Goal: Find specific page/section: Find specific page/section

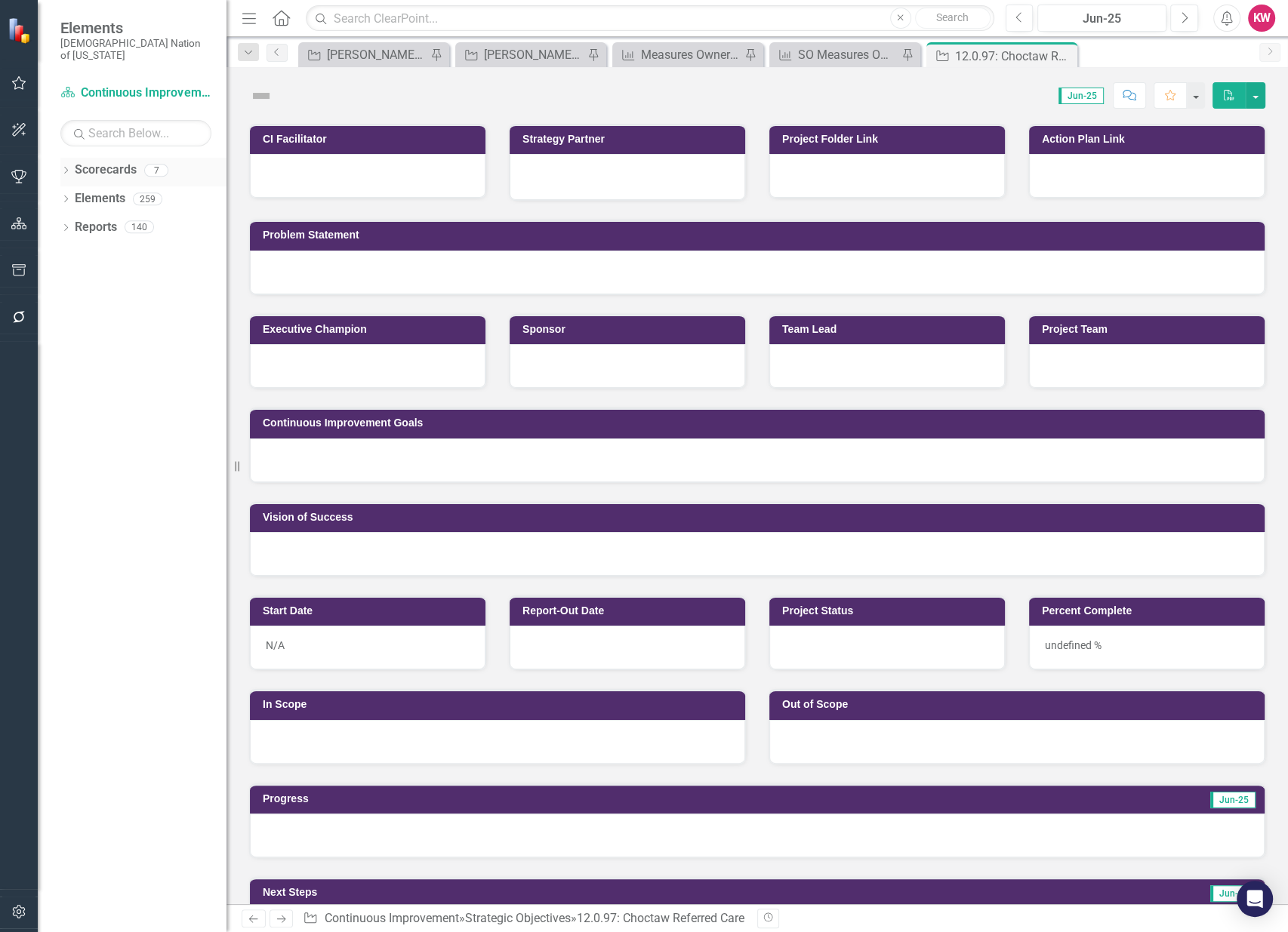
click at [67, 166] on div "Dropdown" at bounding box center [65, 173] width 10 height 13
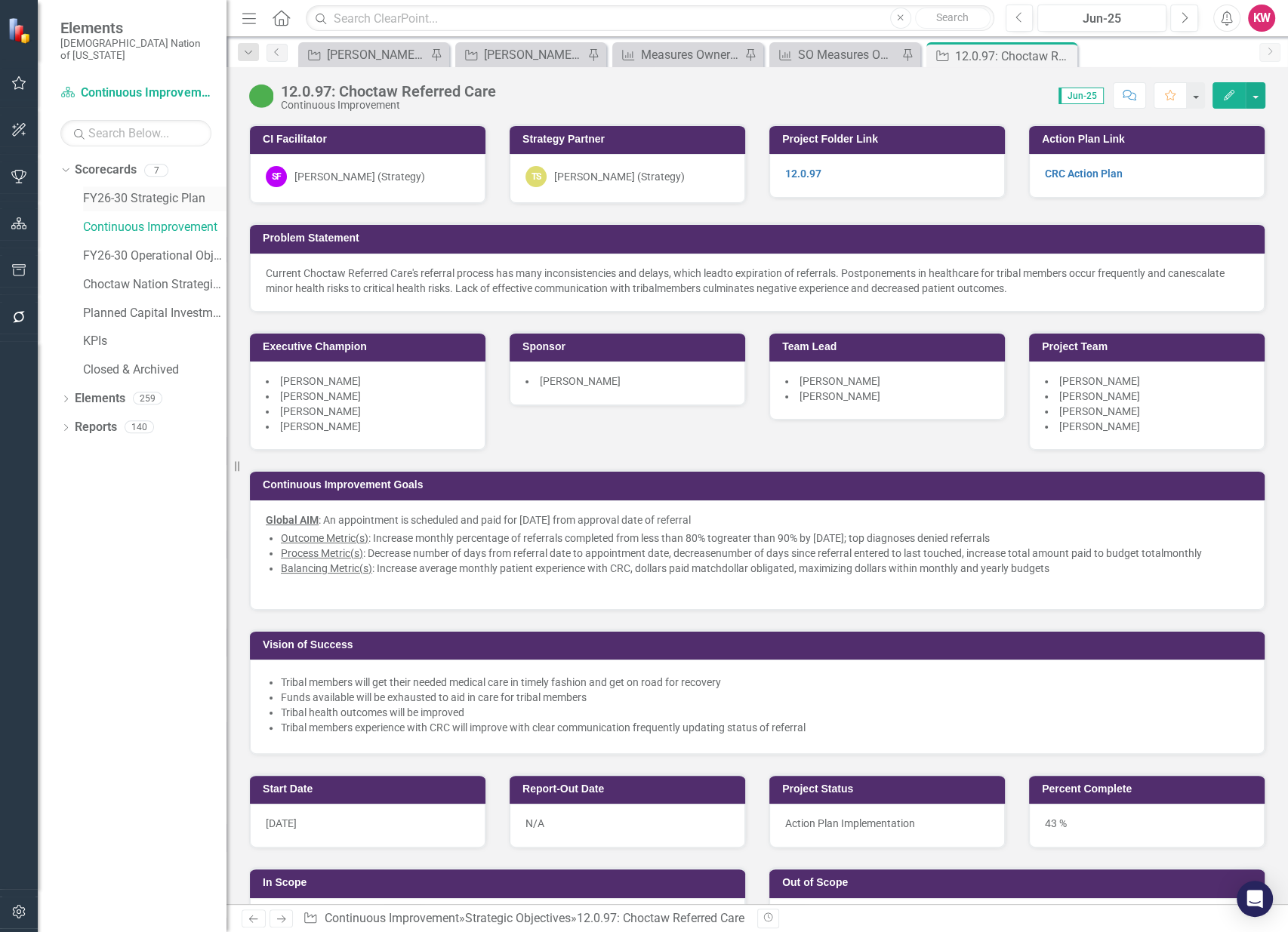
click at [120, 191] on link "FY26-30 Strategic Plan" at bounding box center [155, 199] width 144 height 18
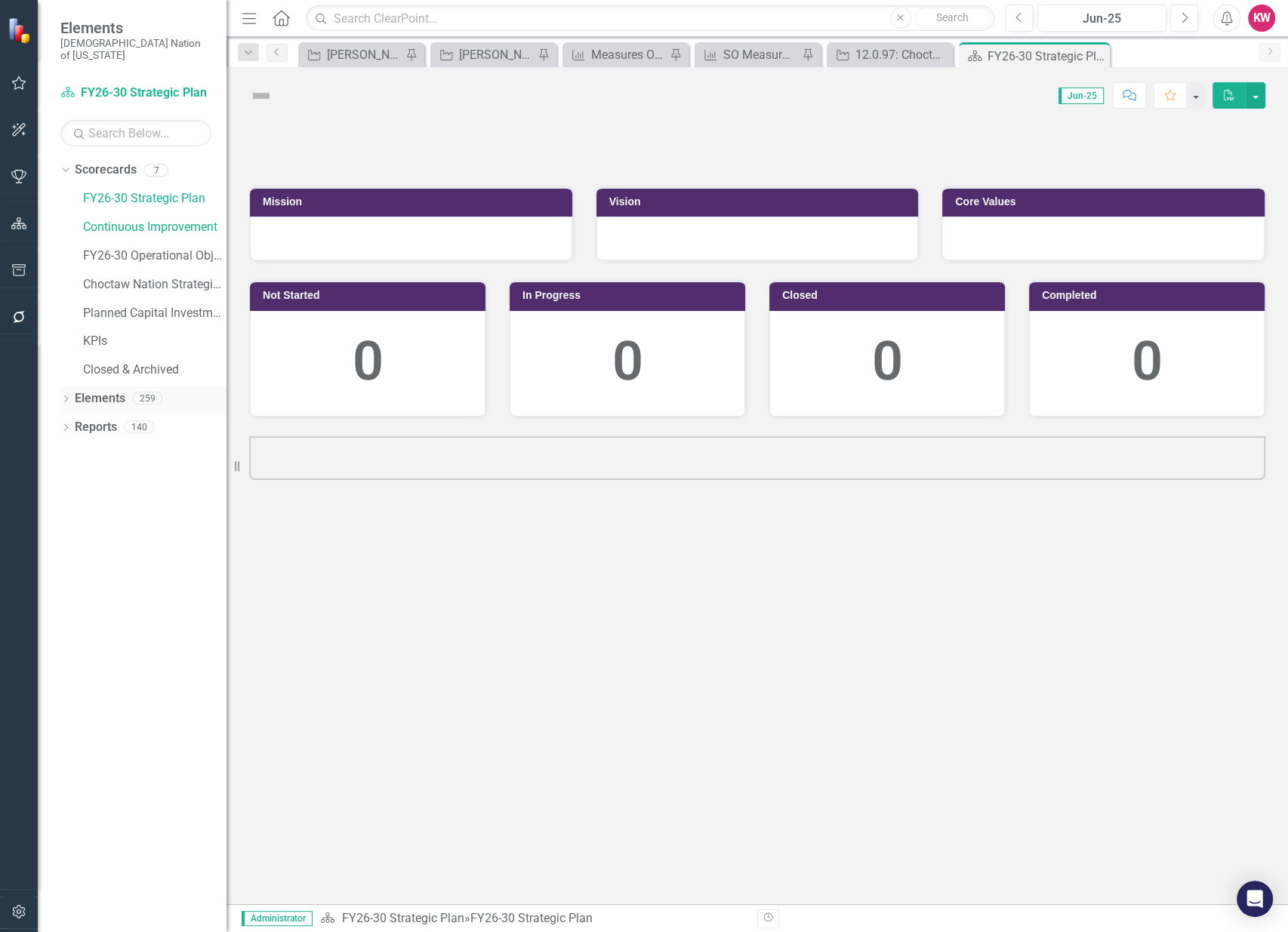
click at [81, 390] on link "Elements" at bounding box center [100, 399] width 50 height 18
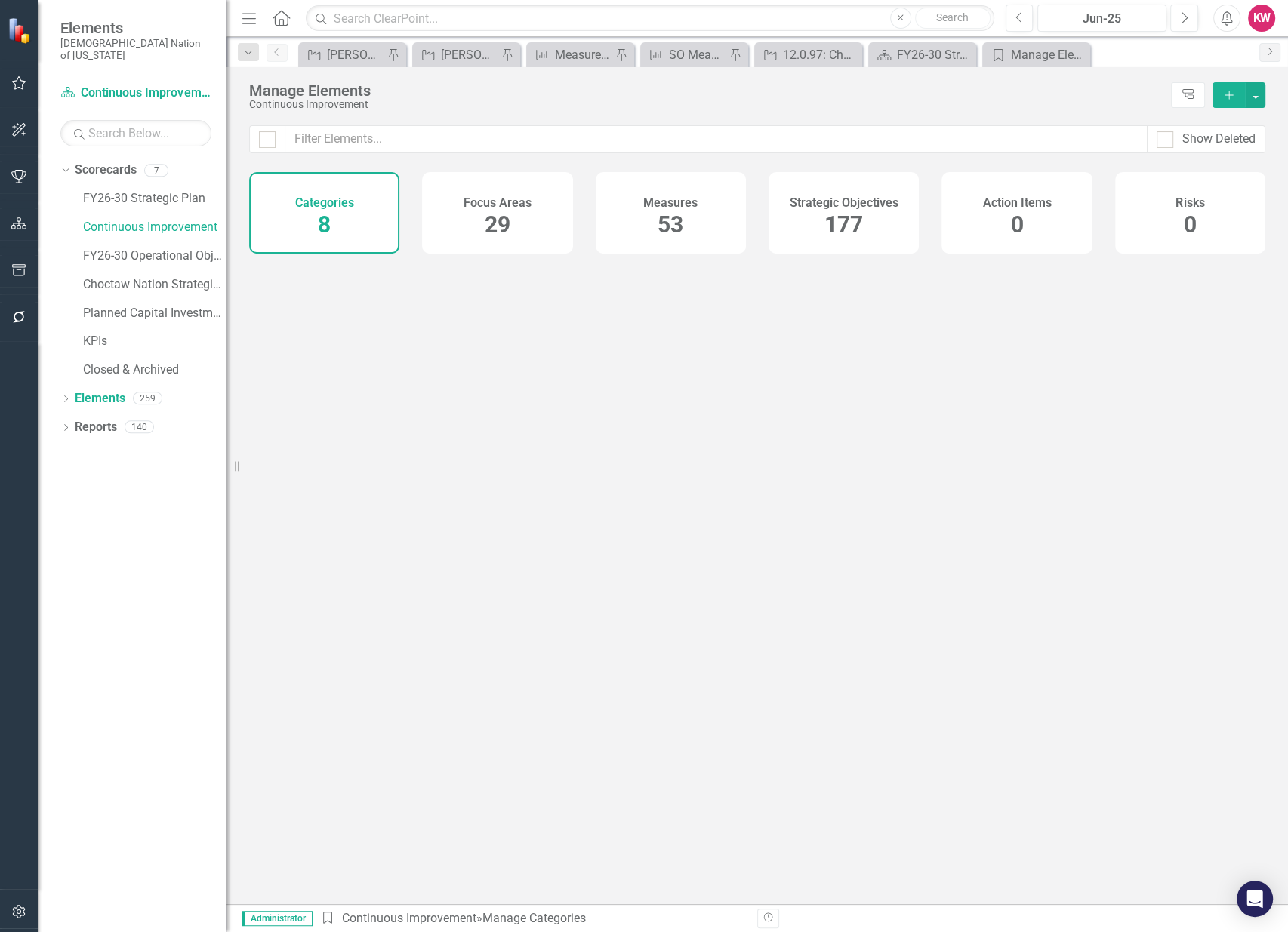
click at [839, 228] on span "177" at bounding box center [843, 224] width 38 height 26
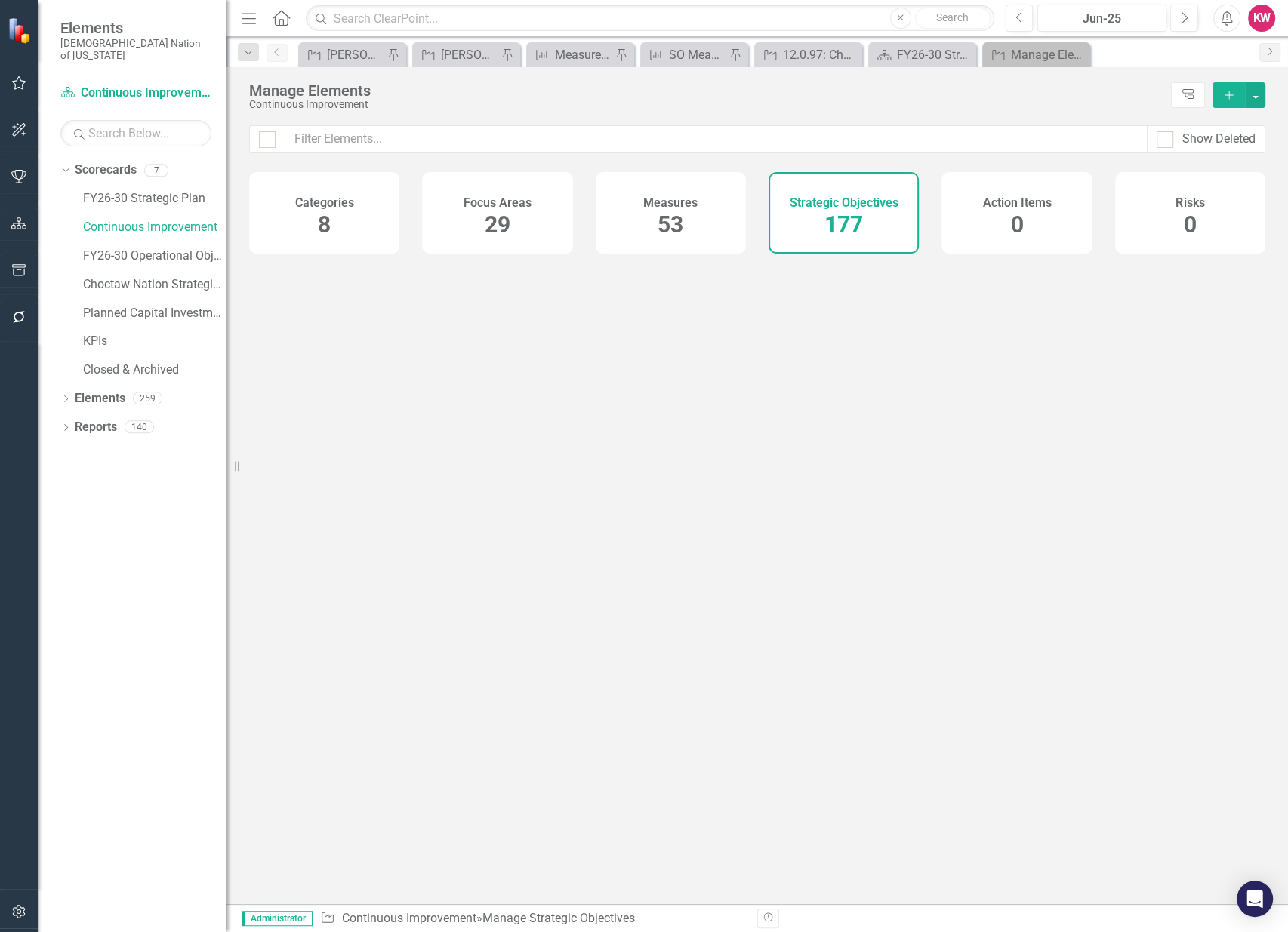
click at [790, 136] on input "text" at bounding box center [716, 139] width 863 height 28
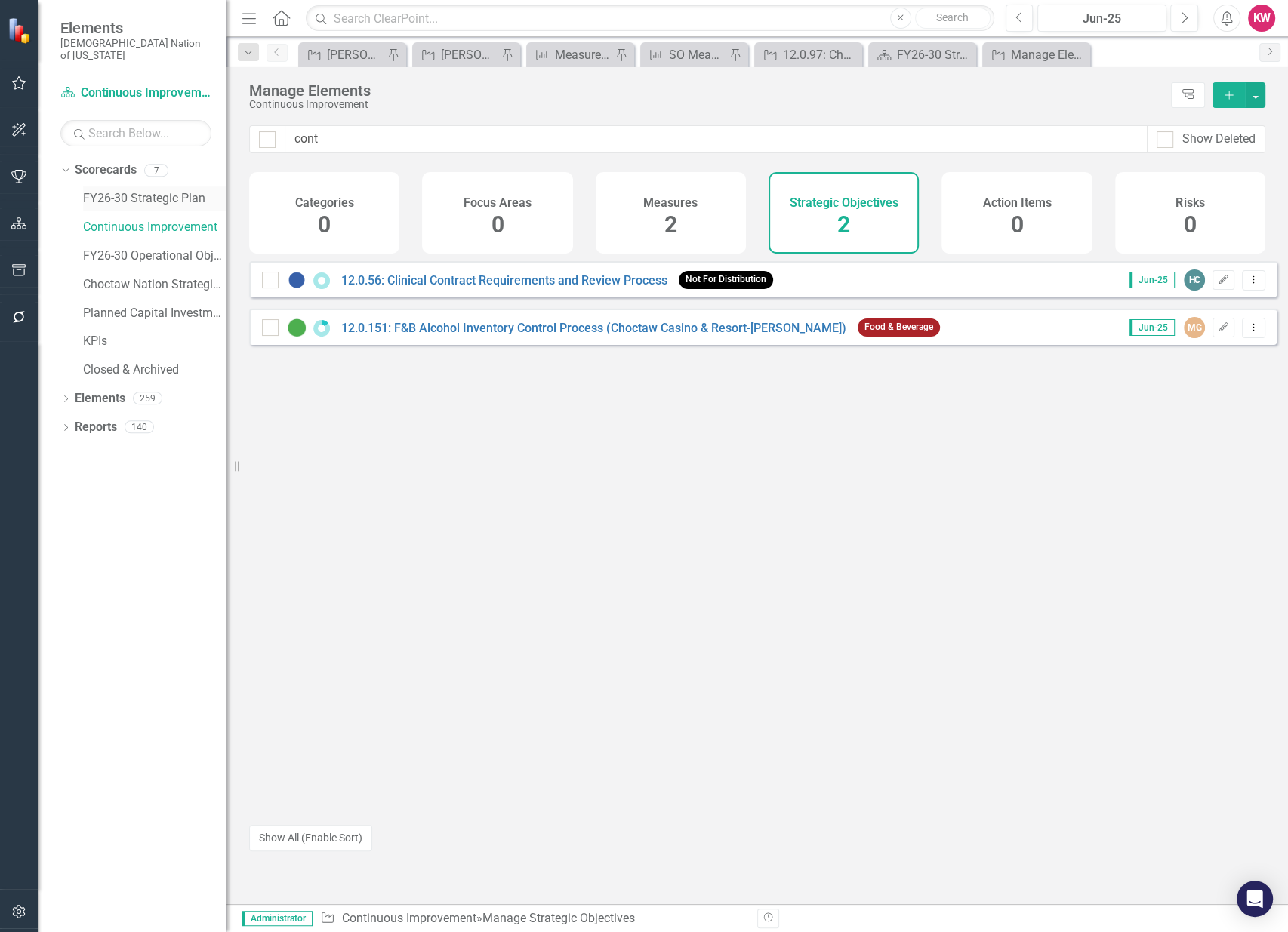
type input "cont"
click at [116, 191] on link "FY26-30 Strategic Plan" at bounding box center [155, 199] width 144 height 18
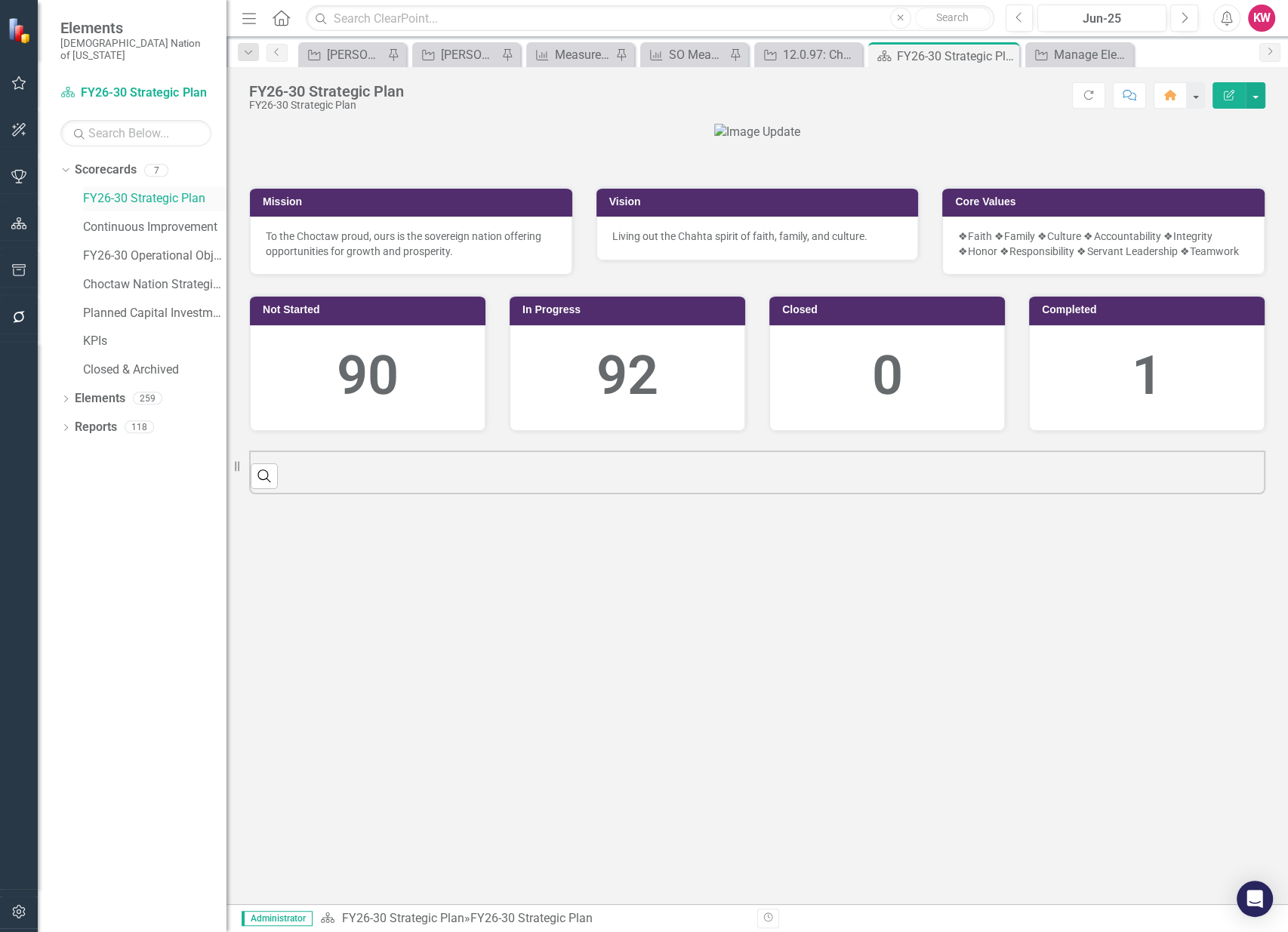
click at [120, 191] on link "FY26-30 Strategic Plan" at bounding box center [155, 199] width 144 height 18
click at [97, 390] on link "Elements" at bounding box center [100, 399] width 50 height 18
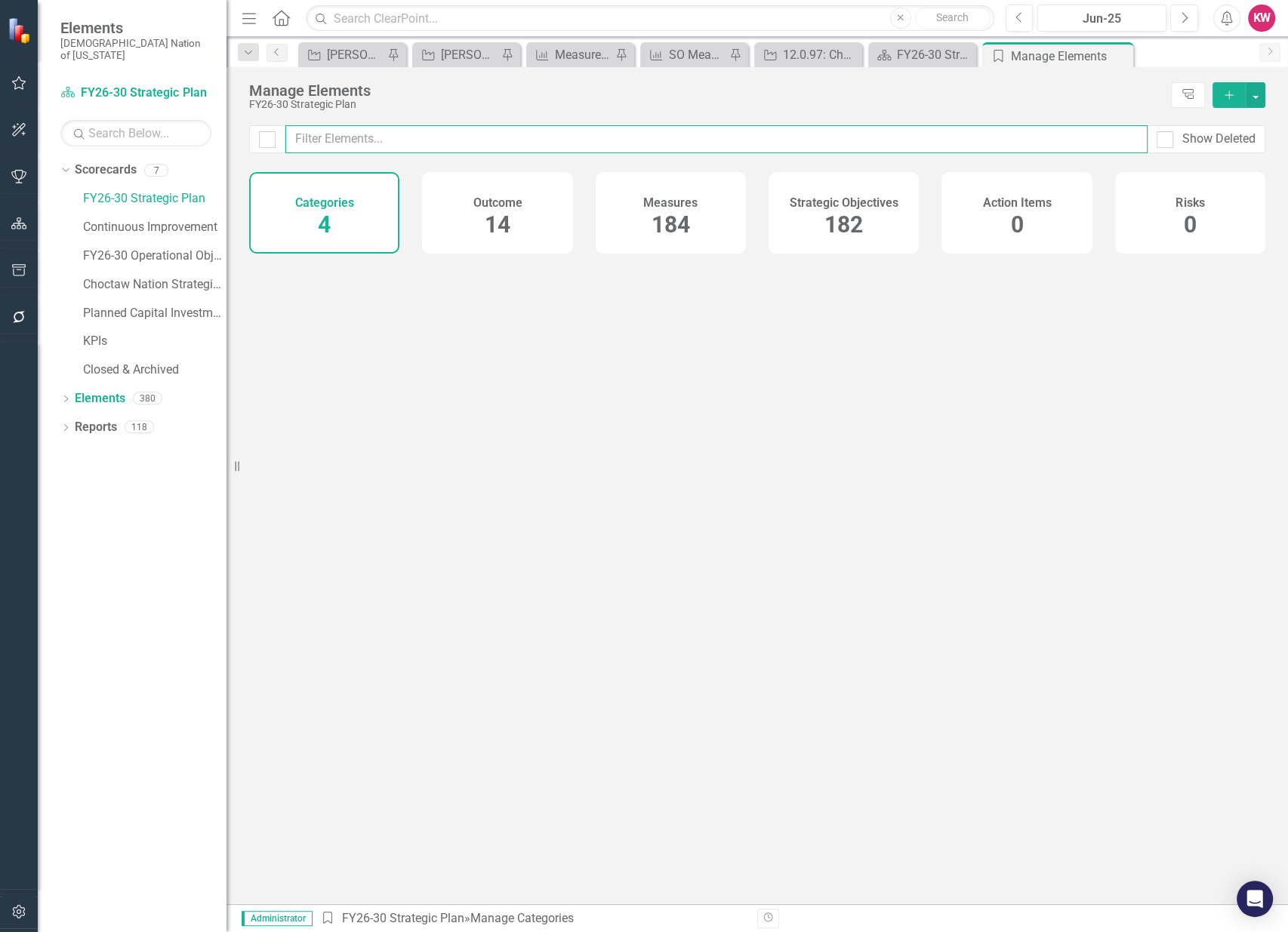
click at [833, 144] on input "text" at bounding box center [716, 139] width 862 height 28
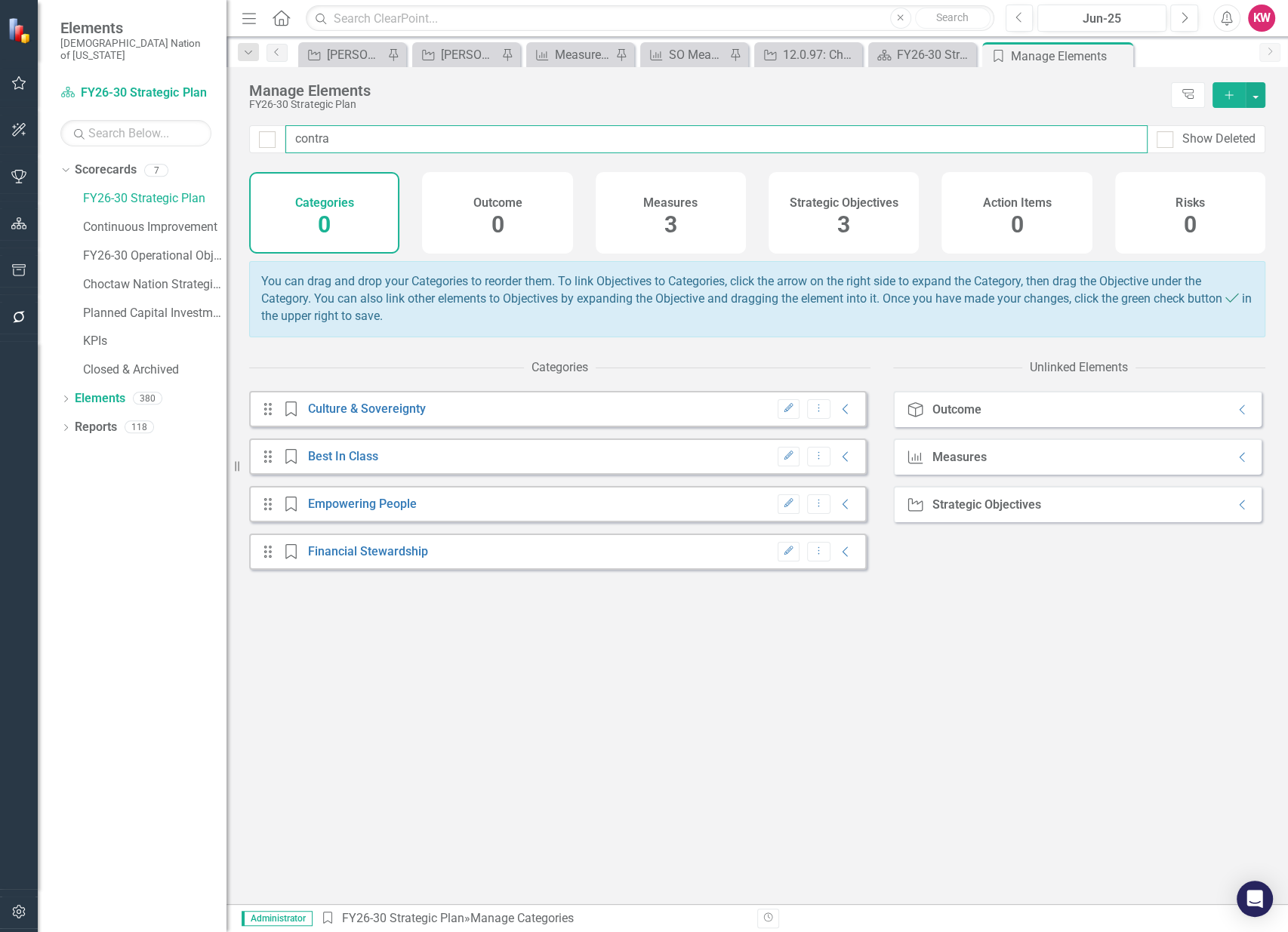
type input "contra"
click at [850, 210] on div "Strategic Objectives 3" at bounding box center [843, 212] width 150 height 81
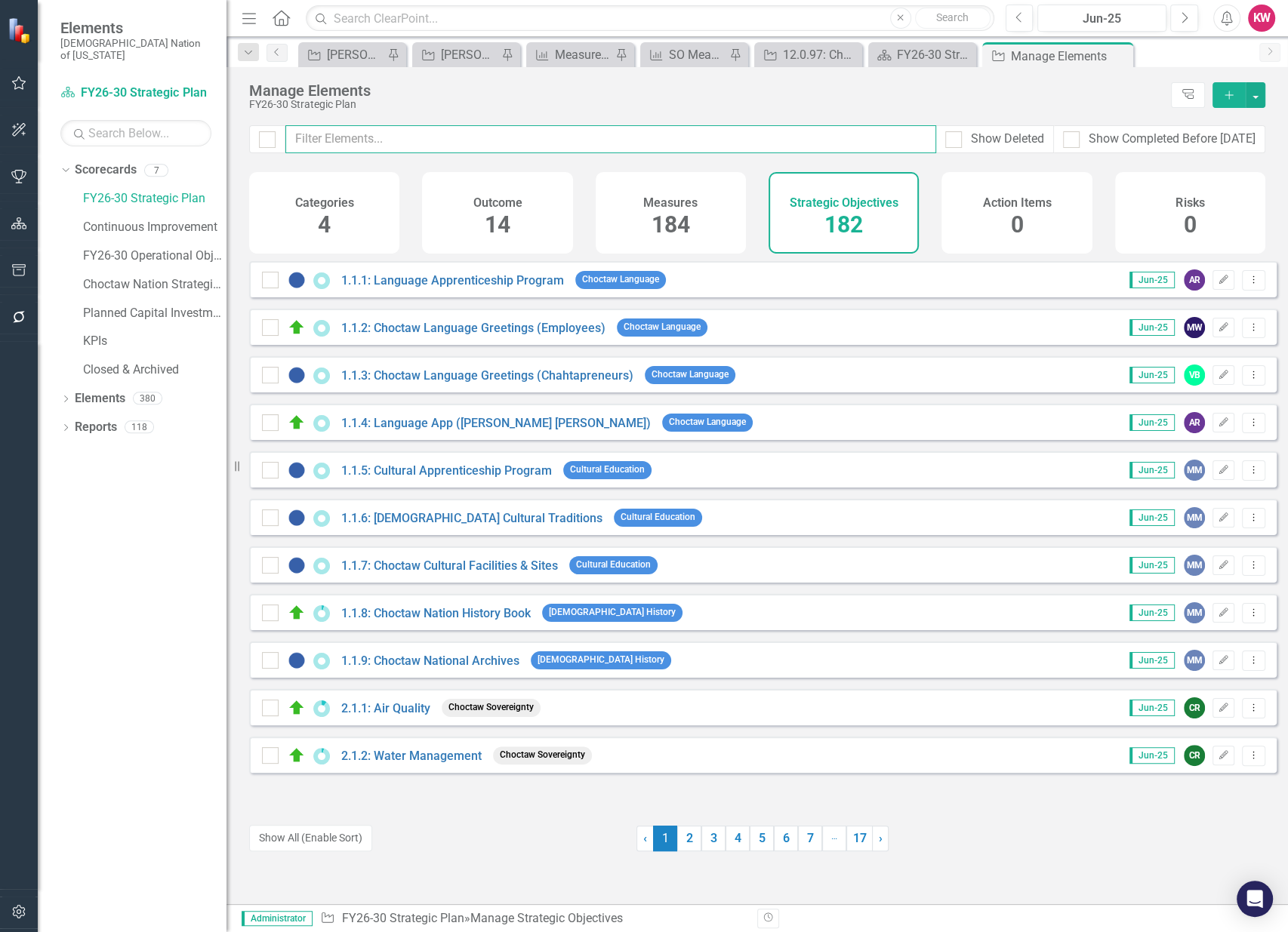
click at [406, 133] on input "text" at bounding box center [611, 139] width 651 height 28
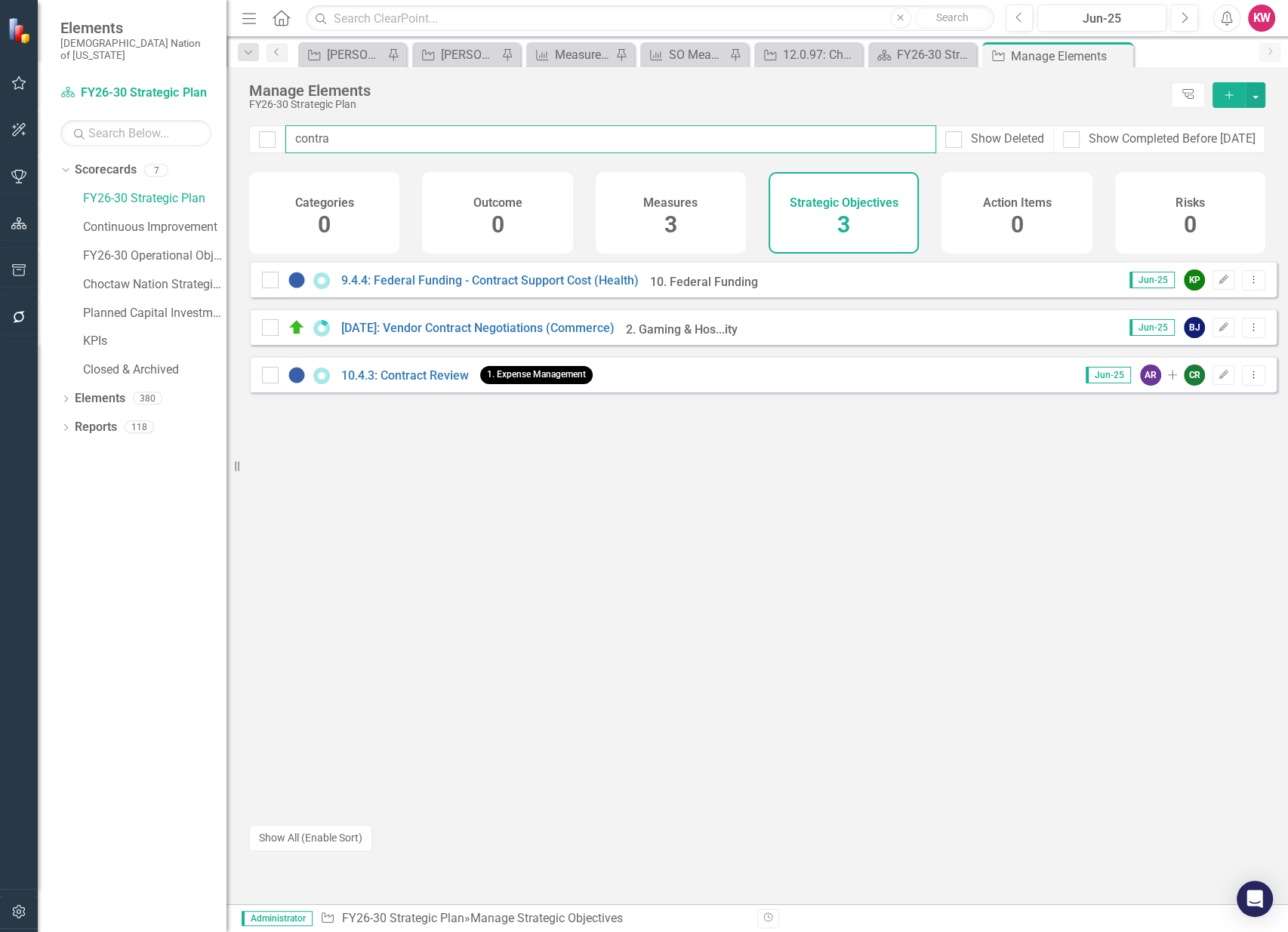
type input "contra"
